Goal: Check status

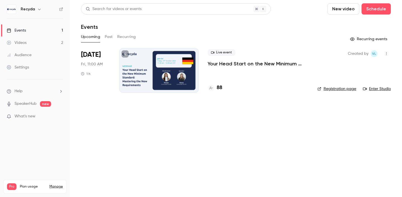
click at [227, 65] on p "Your Head Start on the New Minimum Standard: Mastering the New Requirements" at bounding box center [258, 63] width 101 height 7
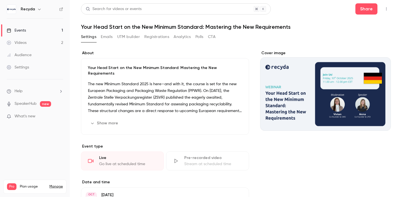
click at [155, 37] on button "Registrations" at bounding box center [156, 36] width 25 height 9
